Goal: Transaction & Acquisition: Purchase product/service

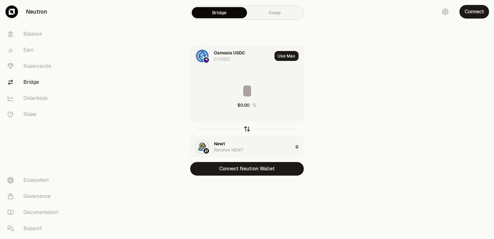
click at [248, 129] on icon "button" at bounding box center [247, 128] width 7 height 7
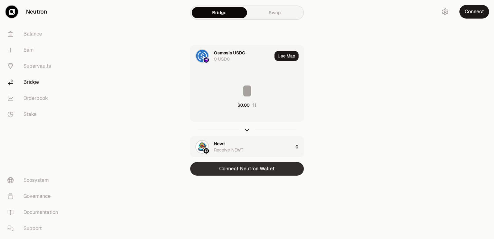
click at [244, 170] on button "Connect Neutron Wallet" at bounding box center [247, 169] width 114 height 14
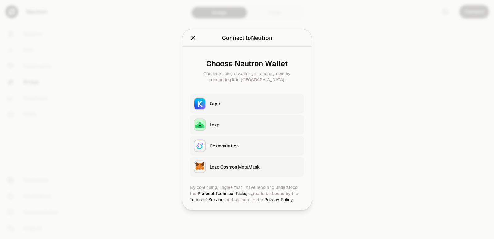
click at [227, 107] on button "Keplr" at bounding box center [247, 104] width 114 height 20
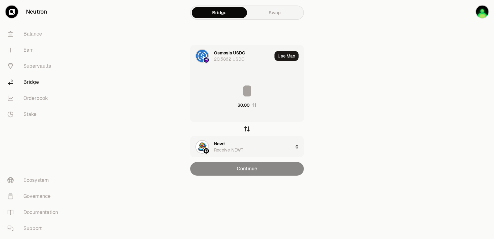
click at [248, 127] on icon "button" at bounding box center [247, 128] width 7 height 7
click at [246, 129] on icon "button" at bounding box center [247, 128] width 7 height 7
click at [236, 85] on input at bounding box center [246, 91] width 113 height 19
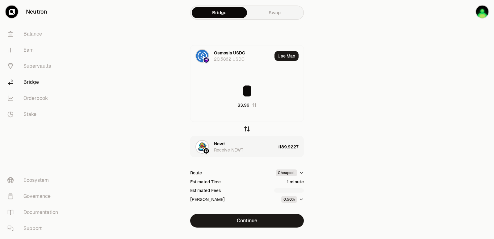
type input "*"
click at [245, 128] on icon "button" at bounding box center [247, 128] width 7 height 7
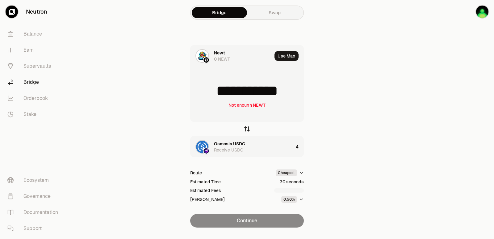
click at [245, 128] on icon "button" at bounding box center [247, 128] width 7 height 7
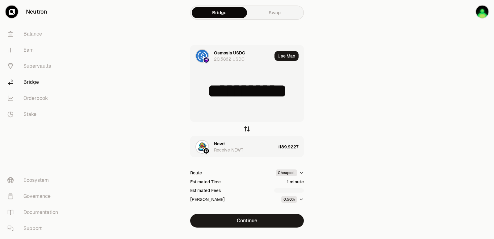
type input "*"
click at [224, 142] on div "Newt" at bounding box center [219, 143] width 11 height 6
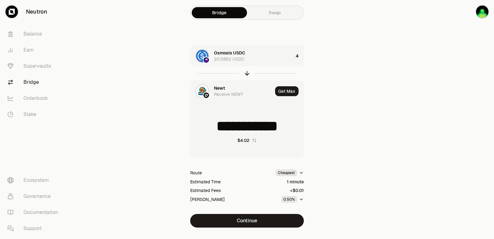
click at [220, 88] on div "Newt" at bounding box center [219, 88] width 11 height 6
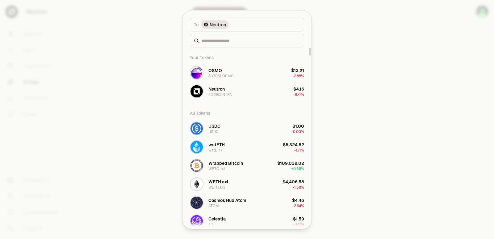
click at [207, 44] on div at bounding box center [247, 41] width 114 height 14
click at [208, 42] on input at bounding box center [250, 40] width 99 height 6
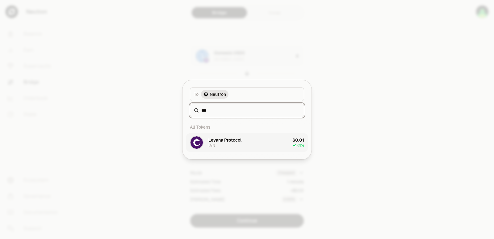
type input "***"
click at [232, 142] on div "Levana Protocol" at bounding box center [224, 140] width 33 height 6
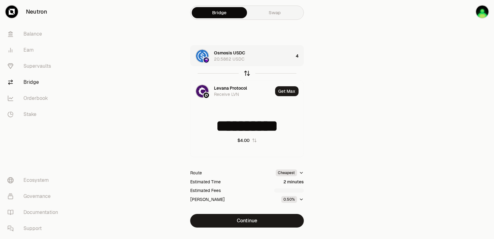
click at [247, 73] on icon "button" at bounding box center [247, 73] width 7 height 7
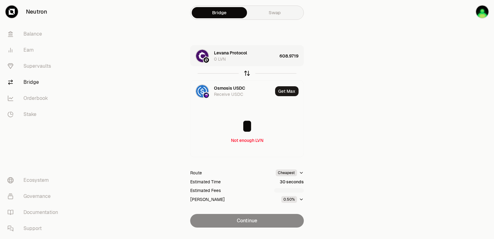
click at [247, 73] on icon "button" at bounding box center [247, 73] width 7 height 7
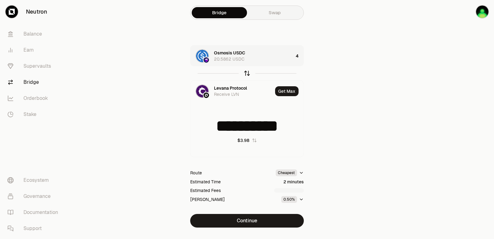
click at [247, 73] on icon "button" at bounding box center [247, 73] width 7 height 7
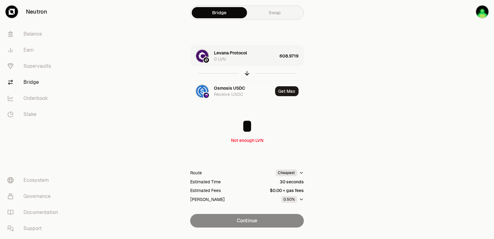
drag, startPoint x: 245, startPoint y: 73, endPoint x: 239, endPoint y: 76, distance: 6.2
click at [245, 74] on icon "button" at bounding box center [247, 73] width 7 height 7
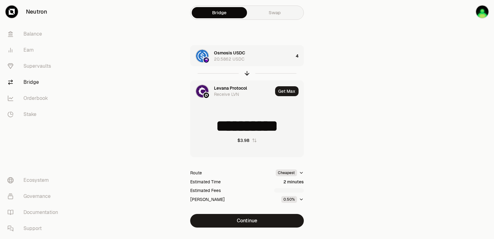
click at [218, 88] on div "Levana Protocol" at bounding box center [230, 88] width 33 height 6
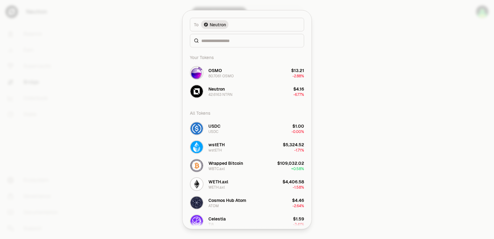
type input "**********"
click at [223, 44] on div at bounding box center [247, 41] width 114 height 14
click at [221, 43] on input at bounding box center [250, 40] width 99 height 6
click at [223, 70] on div "OSMO 80.7061 OSMO" at bounding box center [220, 72] width 25 height 11
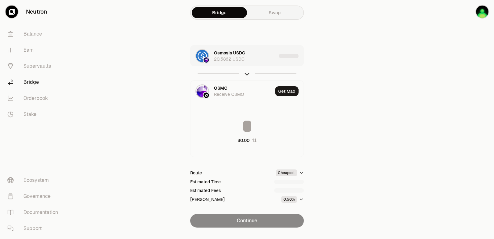
click at [257, 52] on div "Osmosis USDC 20.5862 USDC" at bounding box center [245, 56] width 62 height 12
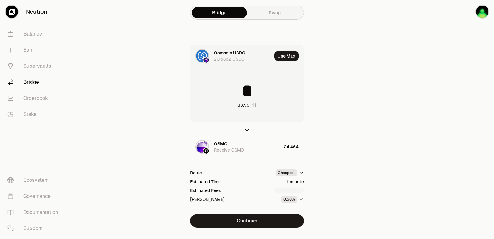
click at [249, 83] on input "*" at bounding box center [246, 91] width 113 height 19
type input "*"
click at [223, 144] on div "OSMO" at bounding box center [221, 143] width 14 height 6
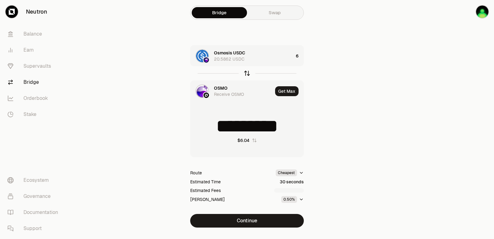
click at [245, 76] on icon "button" at bounding box center [247, 73] width 7 height 7
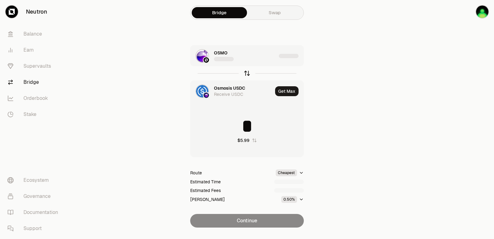
click at [245, 76] on icon "button" at bounding box center [247, 73] width 7 height 7
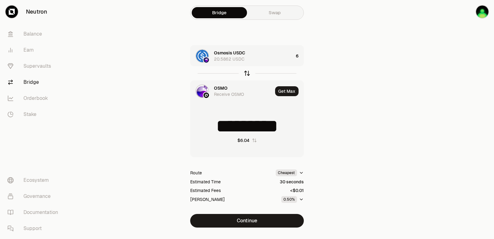
click at [244, 72] on icon "button" at bounding box center [247, 73] width 7 height 7
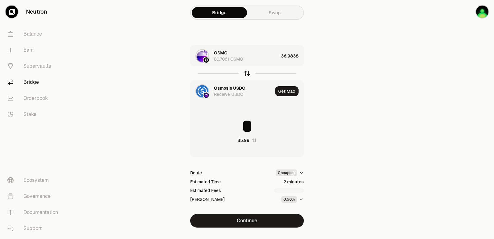
click at [245, 73] on icon "button" at bounding box center [247, 73] width 7 height 7
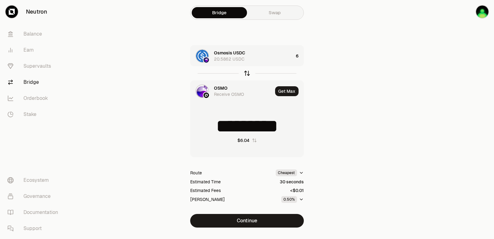
click at [247, 74] on icon "button" at bounding box center [247, 73] width 7 height 7
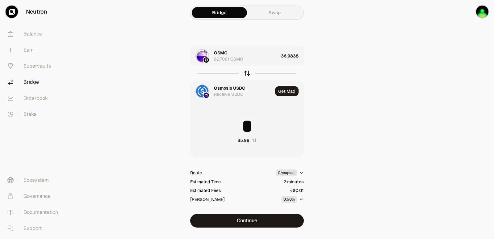
click at [247, 74] on icon "button" at bounding box center [247, 73] width 7 height 7
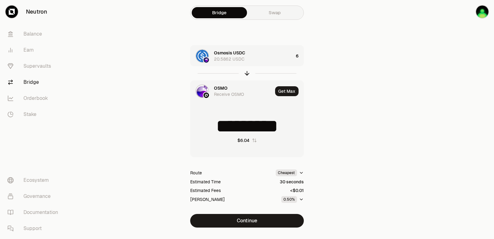
type input "*********"
click at [291, 53] on div "Osmosis USDC 20.5862 USDC" at bounding box center [253, 56] width 79 height 12
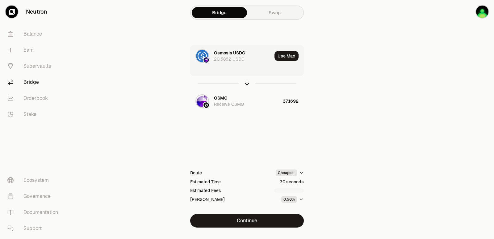
click at [291, 53] on button "Use Max" at bounding box center [286, 56] width 24 height 10
type input "*********"
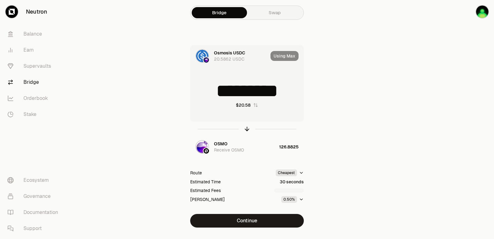
click at [259, 91] on input "*********" at bounding box center [246, 91] width 113 height 19
